Goal: Task Accomplishment & Management: Manage account settings

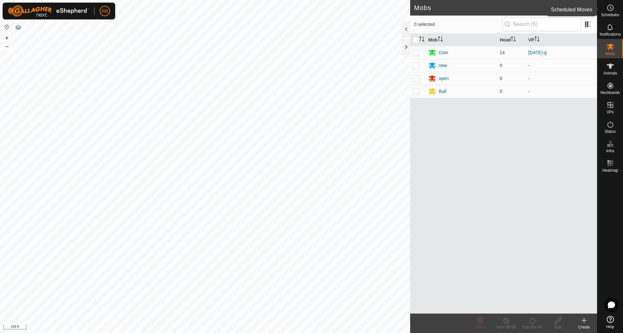
click at [609, 6] on icon at bounding box center [610, 8] width 8 height 8
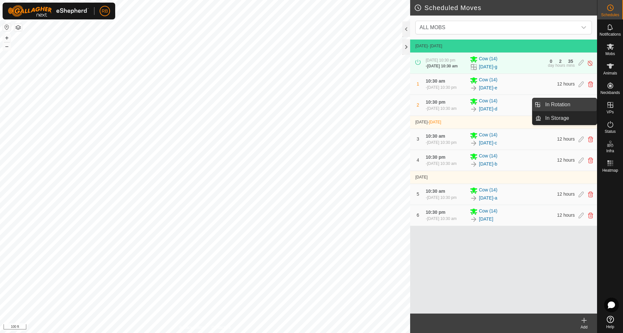
click at [550, 102] on link "In Rotation" at bounding box center [568, 104] width 55 height 13
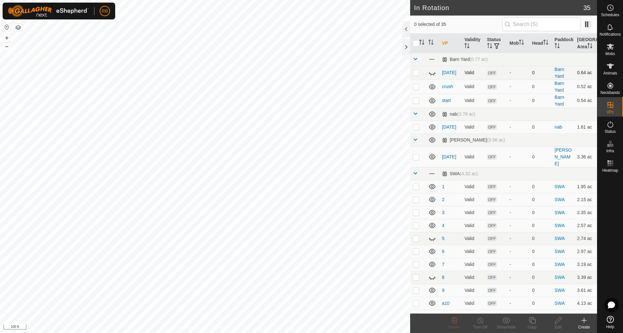
click at [434, 74] on icon at bounding box center [432, 73] width 6 height 3
click at [434, 74] on icon at bounding box center [432, 73] width 8 height 8
click at [416, 184] on p-checkbox at bounding box center [416, 186] width 6 height 5
checkbox input "true"
click at [415, 197] on p-checkbox at bounding box center [416, 199] width 6 height 5
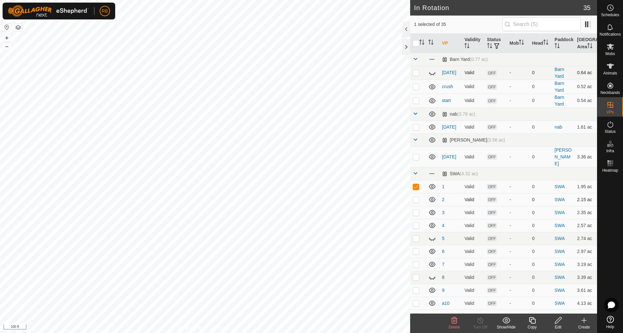
checkbox input "true"
click at [415, 210] on p-checkbox at bounding box center [416, 212] width 6 height 5
checkbox input "true"
click at [419, 223] on p-checkbox at bounding box center [416, 225] width 6 height 5
checkbox input "true"
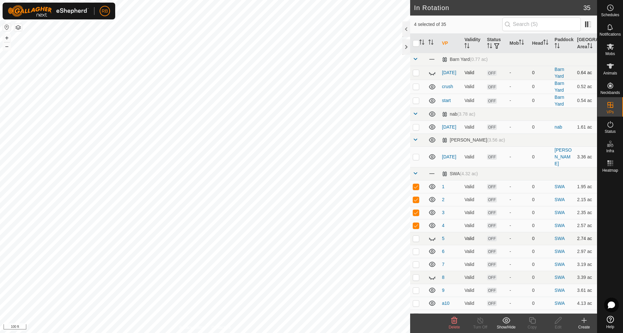
click at [418, 236] on p-checkbox at bounding box center [416, 238] width 6 height 5
checkbox input "true"
click at [417, 249] on p-checkbox at bounding box center [416, 251] width 6 height 5
checkbox input "true"
click at [417, 262] on p-checkbox at bounding box center [416, 264] width 6 height 5
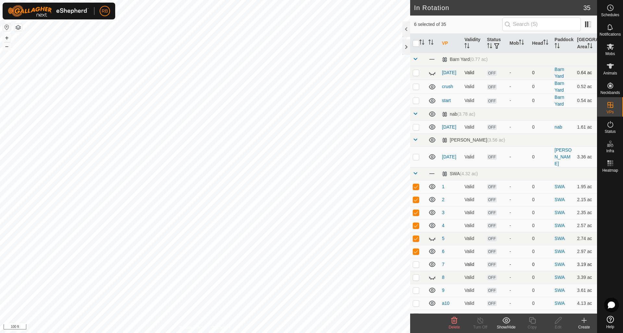
checkbox input "true"
click at [417, 275] on p-checkbox at bounding box center [416, 277] width 6 height 5
checkbox input "true"
click at [417, 288] on p-checkbox at bounding box center [416, 290] width 6 height 5
checkbox input "true"
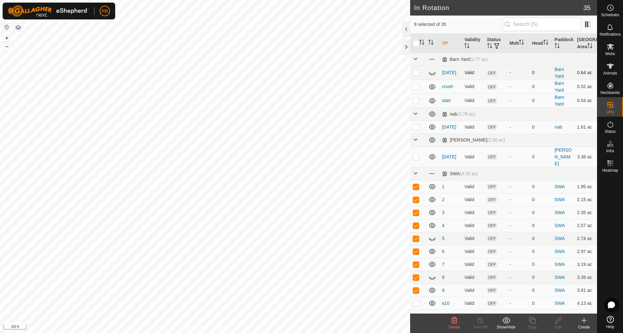
click at [456, 320] on icon at bounding box center [454, 321] width 6 height 6
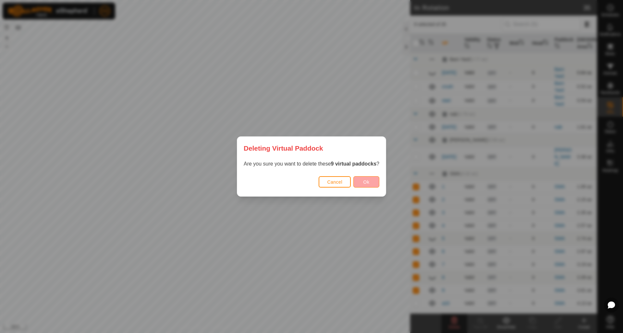
click at [374, 185] on button "Ok" at bounding box center [366, 181] width 26 height 11
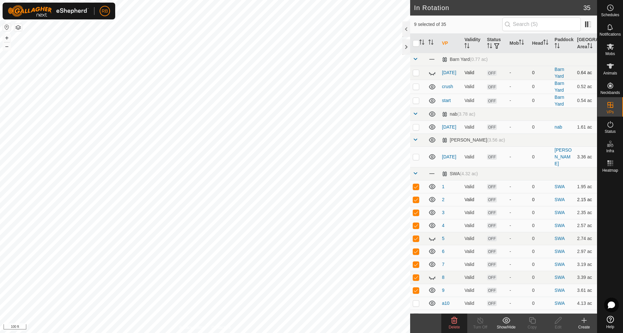
drag, startPoint x: 417, startPoint y: 181, endPoint x: 416, endPoint y: 188, distance: 6.9
click at [416, 184] on p-checkbox at bounding box center [416, 186] width 6 height 5
checkbox input "false"
click at [416, 171] on span at bounding box center [415, 173] width 5 height 5
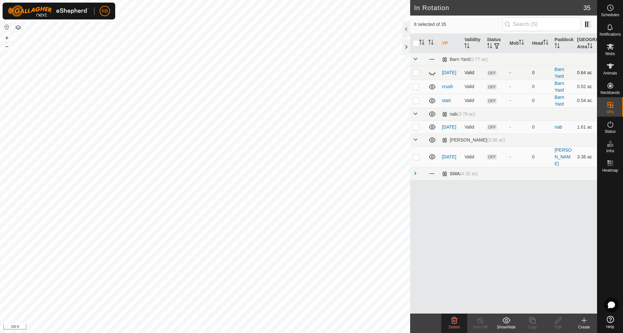
click at [416, 171] on span at bounding box center [415, 173] width 5 height 5
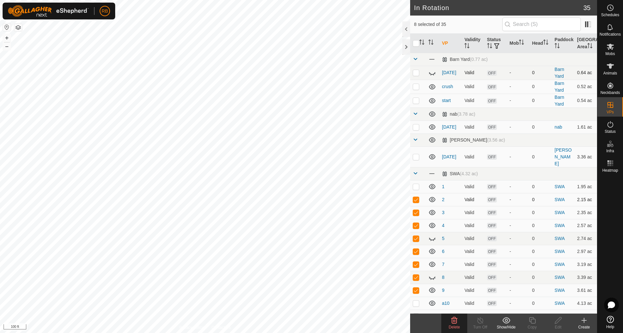
click at [416, 197] on p-checkbox at bounding box center [416, 199] width 6 height 5
checkbox input "false"
drag, startPoint x: 416, startPoint y: 207, endPoint x: 416, endPoint y: 219, distance: 11.7
click at [416, 210] on p-checkbox at bounding box center [416, 212] width 6 height 5
checkbox input "false"
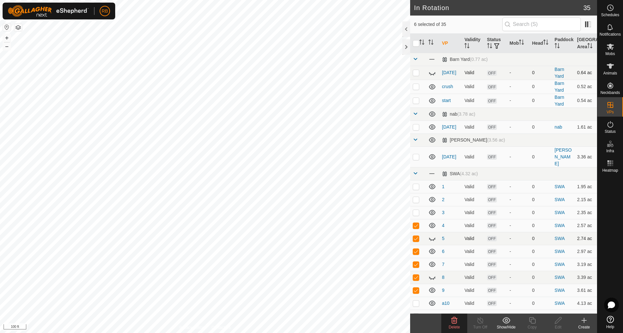
drag, startPoint x: 416, startPoint y: 220, endPoint x: 417, endPoint y: 227, distance: 7.5
click at [416, 223] on p-checkbox at bounding box center [416, 225] width 6 height 5
checkbox input "false"
click at [417, 236] on p-checkbox at bounding box center [416, 238] width 6 height 5
checkbox input "false"
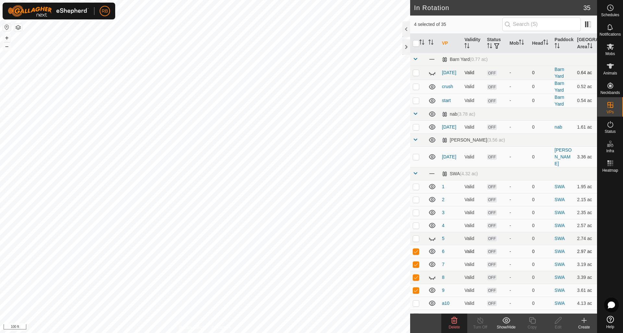
click at [417, 249] on p-checkbox at bounding box center [416, 251] width 6 height 5
checkbox input "false"
click at [418, 262] on p-checkbox at bounding box center [416, 264] width 6 height 5
checkbox input "false"
click at [417, 275] on p-checkbox at bounding box center [416, 277] width 6 height 5
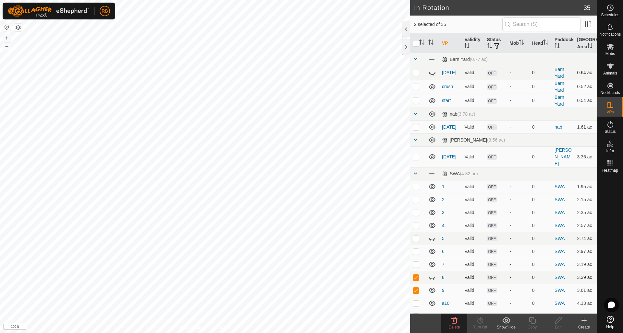
checkbox input "false"
click at [418, 288] on p-checkbox at bounding box center [416, 290] width 6 height 5
checkbox input "false"
